Goal: Contribute content: Add original content to the website for others to see

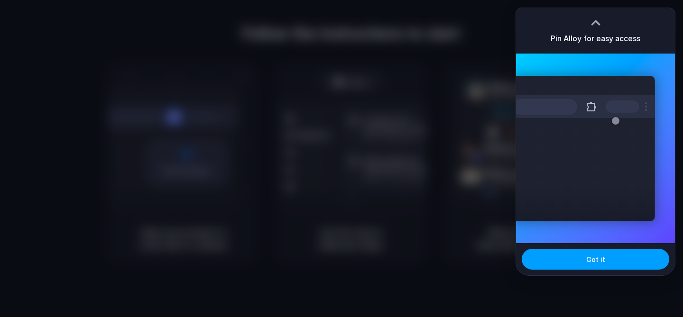
click at [592, 260] on span "Got it" at bounding box center [595, 260] width 19 height 10
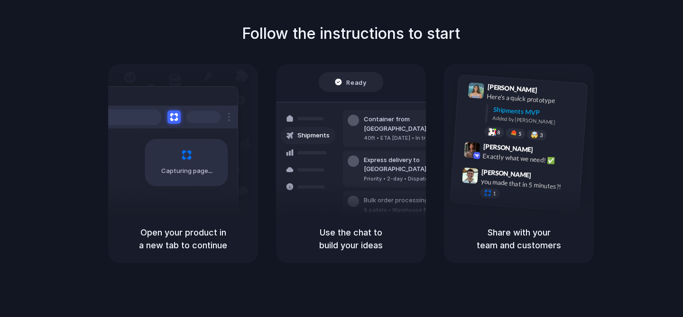
click at [621, 182] on div "Follow the instructions to start Capturing page Open your product in a new tab …" at bounding box center [350, 142] width 683 height 241
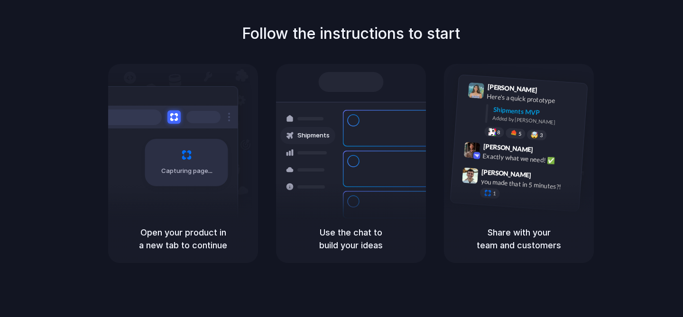
click at [621, 31] on div "Follow the instructions to start Capturing page Open your product in a new tab …" at bounding box center [350, 142] width 683 height 241
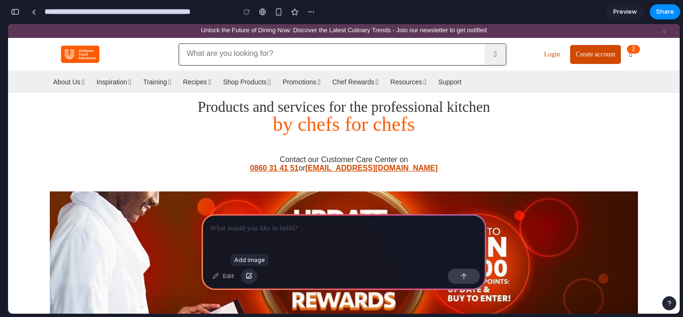
click at [251, 278] on div "button" at bounding box center [249, 277] width 7 height 6
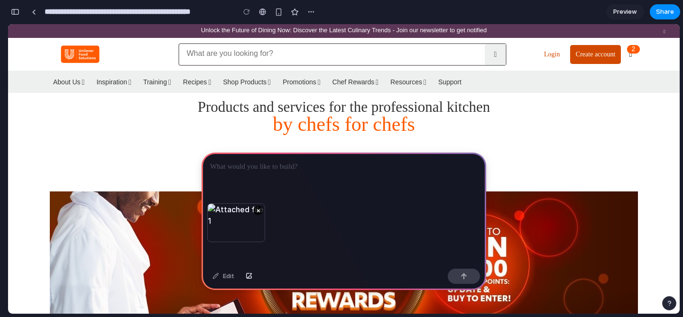
click at [258, 165] on p at bounding box center [344, 166] width 268 height 11
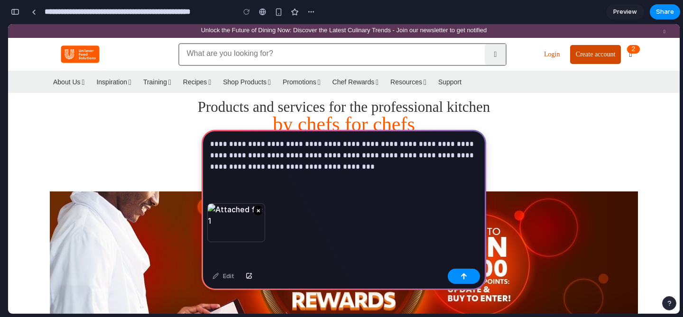
click at [258, 210] on button "×" at bounding box center [257, 210] width 9 height 9
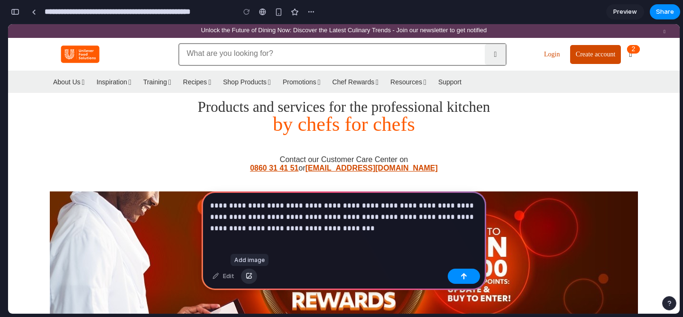
click at [248, 277] on div "button" at bounding box center [249, 277] width 7 height 6
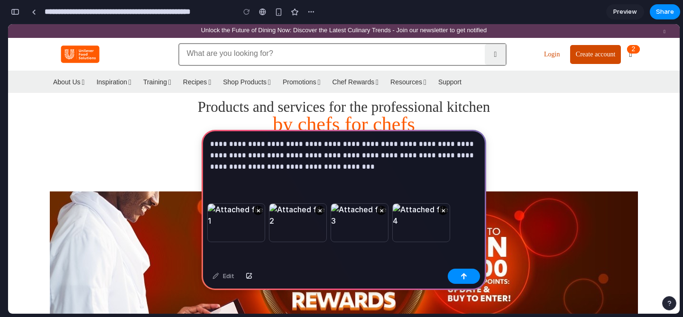
click at [340, 168] on p "**********" at bounding box center [344, 156] width 268 height 34
click at [459, 274] on button "button" at bounding box center [464, 276] width 32 height 15
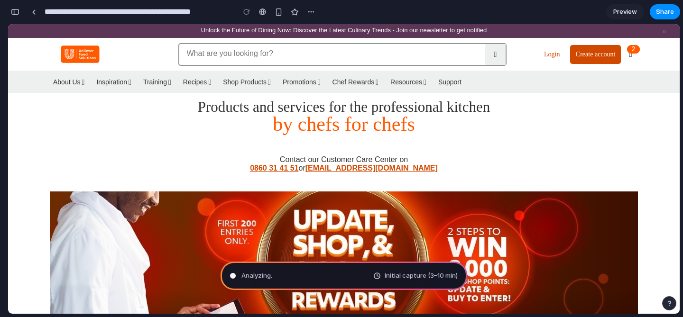
type input "**********"
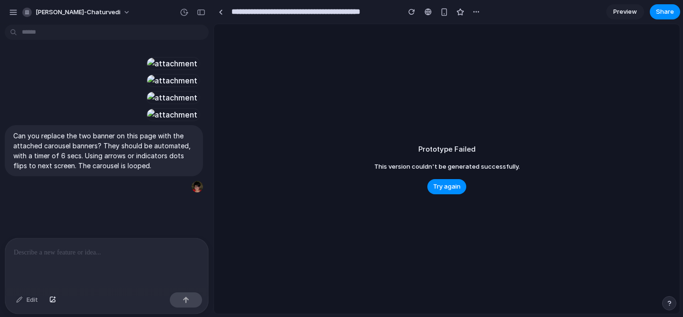
scroll to position [231, 0]
click at [446, 189] on span "Try again" at bounding box center [447, 186] width 28 height 9
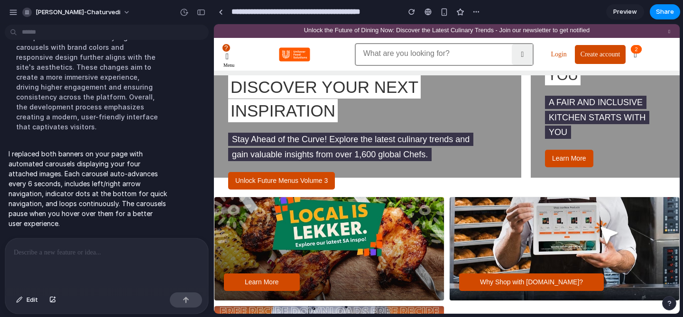
scroll to position [0, 0]
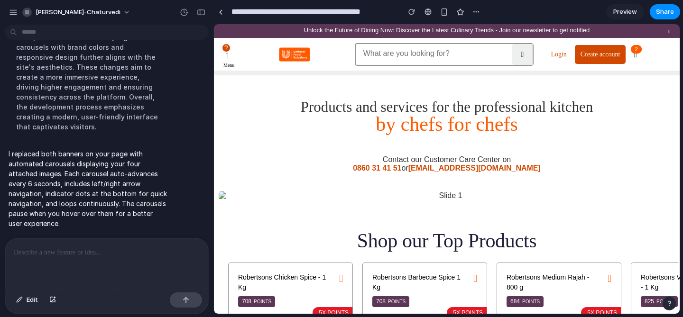
click at [413, 195] on img at bounding box center [447, 196] width 456 height 9
click at [413, 13] on div "button" at bounding box center [411, 12] width 7 height 7
click at [444, 14] on div "button" at bounding box center [444, 12] width 8 height 8
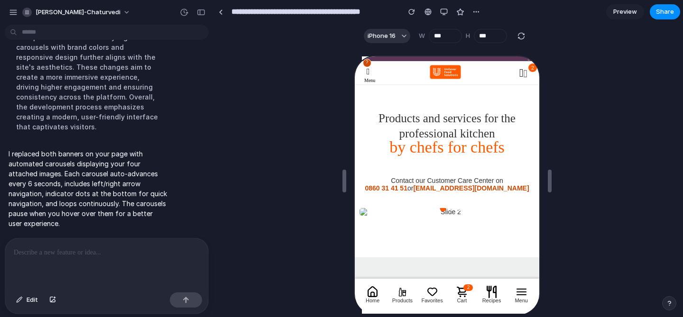
scroll to position [63, 0]
